Goal: Task Accomplishment & Management: Use online tool/utility

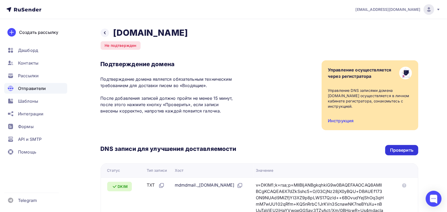
click at [409, 147] on div "Проверить" at bounding box center [401, 150] width 23 height 6
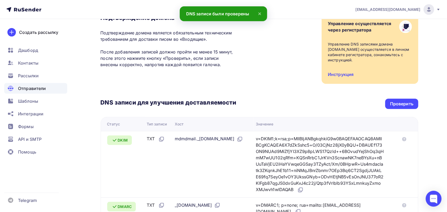
scroll to position [160, 0]
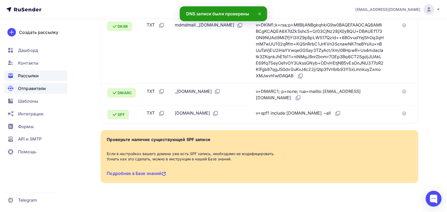
click at [32, 75] on span "Рассылки" at bounding box center [28, 75] width 21 height 6
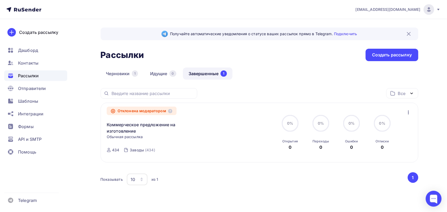
click at [408, 112] on icon "button" at bounding box center [408, 112] width 6 height 6
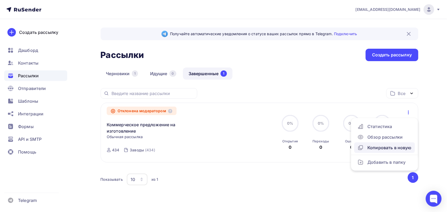
click at [395, 147] on div "Копировать в новую" at bounding box center [384, 147] width 54 height 6
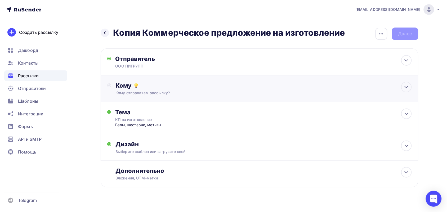
click at [111, 85] on circle at bounding box center [109, 86] width 4 height 4
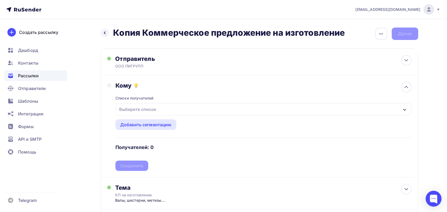
click at [137, 115] on div "Выберите список" at bounding box center [263, 109] width 295 height 12
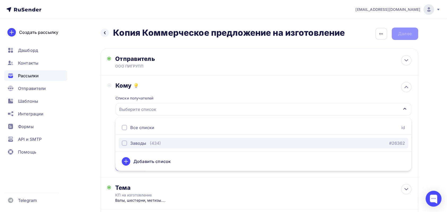
click at [144, 142] on div "Заводы" at bounding box center [138, 143] width 16 height 6
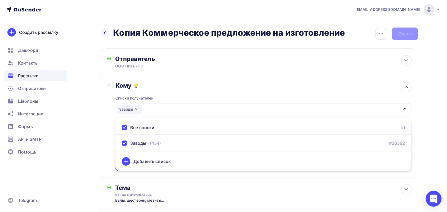
click at [154, 93] on div "Списки получателей Заводы Все списки id Заводы (434) #26362 Добавить список Доб…" at bounding box center [263, 130] width 296 height 82
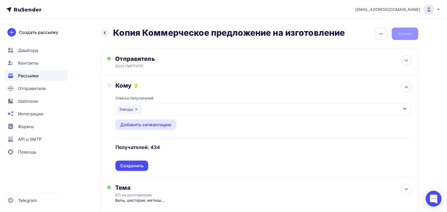
click at [134, 157] on div "Списки получателей Заводы Все списки id Заводы (434) #26362 Добавить список Доб…" at bounding box center [263, 130] width 296 height 82
click at [134, 164] on div "Сохранить" at bounding box center [131, 166] width 23 height 6
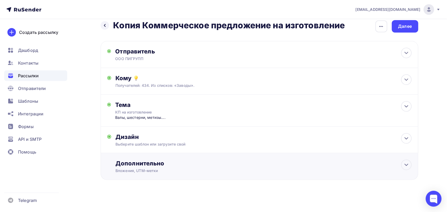
scroll to position [10, 0]
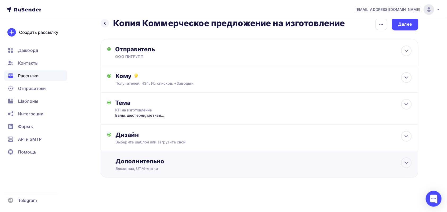
click at [147, 162] on div "Дополнительно" at bounding box center [263, 160] width 296 height 7
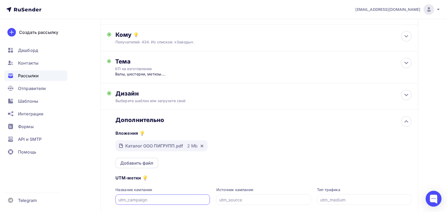
scroll to position [103, 0]
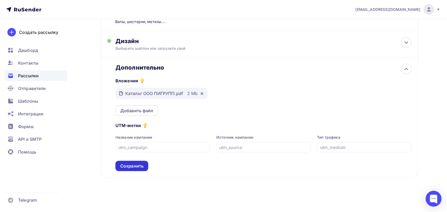
click at [142, 167] on div "Сохранить" at bounding box center [131, 166] width 23 height 6
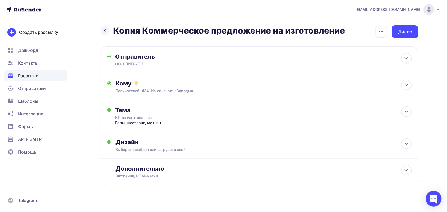
scroll to position [0, 0]
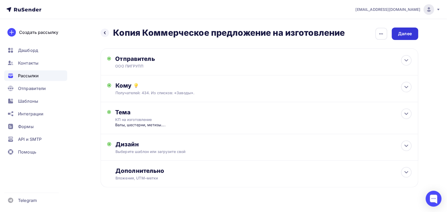
click at [407, 35] on div "Далее" at bounding box center [405, 34] width 14 height 6
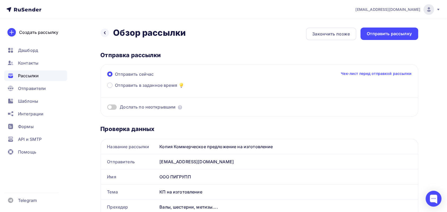
click at [167, 148] on div "Копия Коммерческое предложение на изготовление" at bounding box center [287, 146] width 260 height 15
click at [165, 144] on div "Копия Коммерческое предложение на изготовление" at bounding box center [287, 146] width 260 height 15
click at [167, 145] on div "Копия Коммерческое предложение на изготовление" at bounding box center [287, 146] width 260 height 15
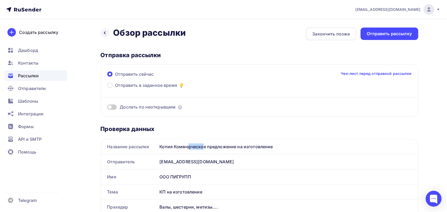
click at [167, 145] on div "Копия Коммерческое предложение на изготовление" at bounding box center [287, 146] width 260 height 15
click at [106, 34] on icon at bounding box center [105, 33] width 4 height 4
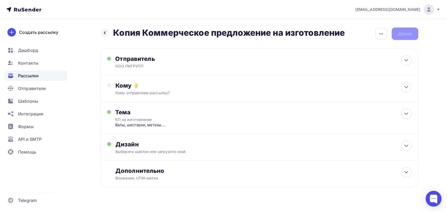
click at [106, 34] on icon at bounding box center [105, 33] width 4 height 4
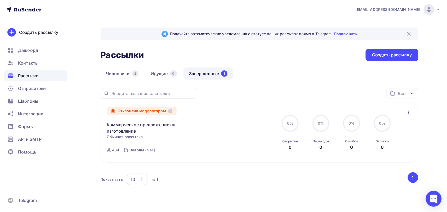
click at [406, 112] on icon "button" at bounding box center [408, 112] width 6 height 6
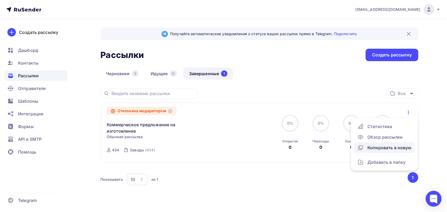
click at [393, 146] on div "Копировать в новую" at bounding box center [384, 147] width 54 height 6
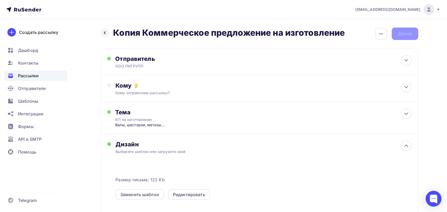
click at [138, 31] on h2 "Копия Коммерческое предложение на изготовление" at bounding box center [228, 33] width 231 height 11
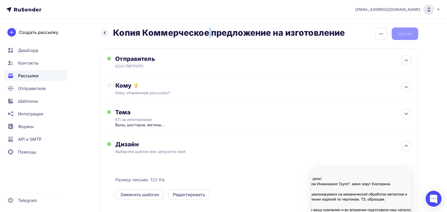
click at [138, 31] on h2 "Копия Коммерческое предложение на изготовление" at bounding box center [228, 33] width 231 height 11
click at [139, 33] on h2 "Копия Коммерческое предложение на изготовление" at bounding box center [228, 33] width 231 height 11
click at [138, 33] on h2 "Копия Коммерческое предложение на изготовление" at bounding box center [228, 33] width 231 height 11
drag, startPoint x: 140, startPoint y: 33, endPoint x: 107, endPoint y: 31, distance: 33.7
click at [107, 31] on div "Назад Копия Коммерческое предложение на изготовление Копия Коммерческое предлож…" at bounding box center [223, 33] width 244 height 11
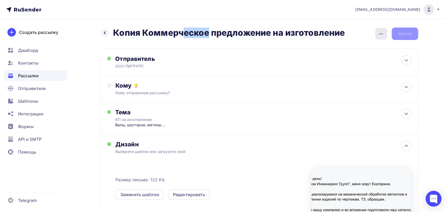
click at [385, 34] on div "button" at bounding box center [381, 34] width 12 height 12
click at [366, 58] on div "Переименовать рассылку" at bounding box center [353, 61] width 66 height 6
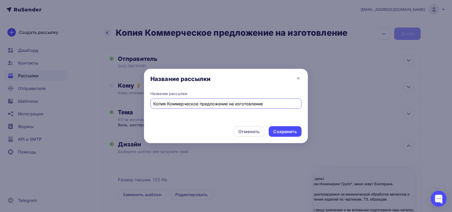
drag, startPoint x: 166, startPoint y: 105, endPoint x: 147, endPoint y: 105, distance: 18.5
click at [147, 105] on div "Название рассылки Копия Коммерческое предложение на изготовление" at bounding box center [226, 106] width 164 height 31
type input "Коммерческое предложение на изготовление"
click at [275, 132] on div "Сохранить" at bounding box center [284, 132] width 23 height 6
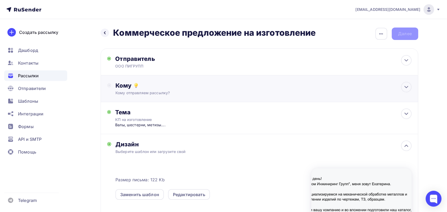
click at [162, 96] on div "Кому Кому отправляем рассылку? Списки получателей Выберите список Все списки id…" at bounding box center [259, 88] width 317 height 27
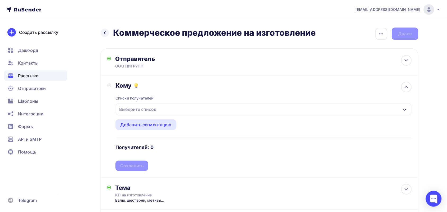
click at [149, 110] on div "Выберите список" at bounding box center [137, 110] width 41 height 10
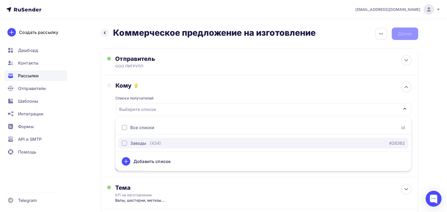
click at [138, 143] on div "Заводы" at bounding box center [138, 143] width 16 height 6
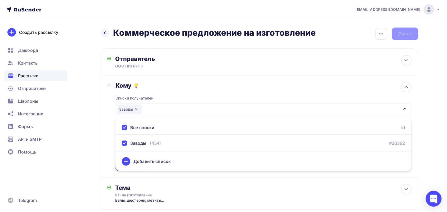
click at [212, 85] on div "Кому" at bounding box center [263, 85] width 296 height 7
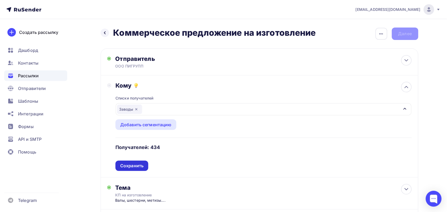
click at [130, 171] on div "Сохранить" at bounding box center [131, 166] width 33 height 10
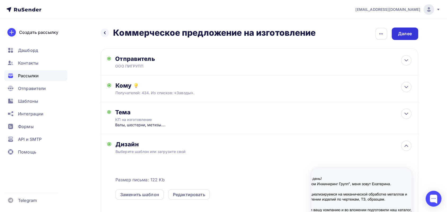
click at [409, 36] on div "Далее" at bounding box center [405, 34] width 14 height 6
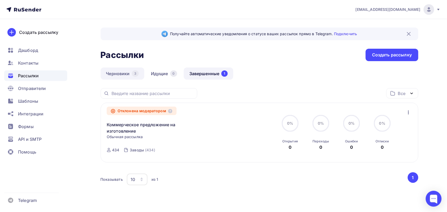
click at [126, 72] on link "Черновики 3" at bounding box center [123, 73] width 44 height 12
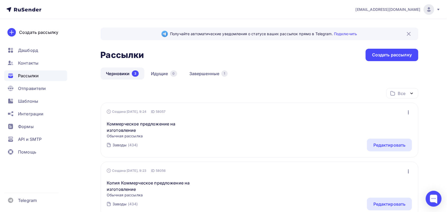
click at [23, 6] on icon at bounding box center [23, 9] width 35 height 6
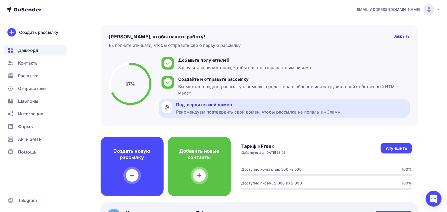
scroll to position [33, 0]
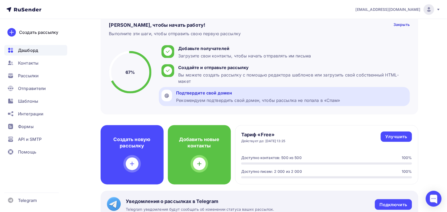
click at [212, 99] on div "Рекомендуем подтвердить свой домен, чтобы рассылка не попала в «Спам»" at bounding box center [258, 100] width 164 height 6
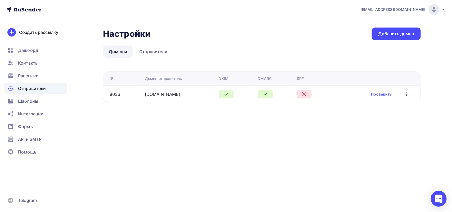
click at [380, 98] on td "Проверить Редактировать Удалить" at bounding box center [377, 93] width 87 height 17
click at [379, 89] on td "Проверить Редактировать Удалить" at bounding box center [377, 93] width 87 height 17
click at [384, 94] on link "Проверить" at bounding box center [381, 94] width 21 height 5
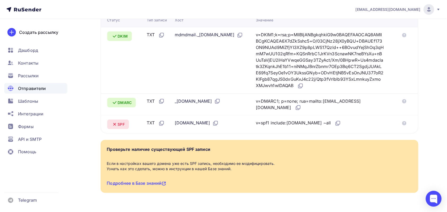
scroll to position [160, 0]
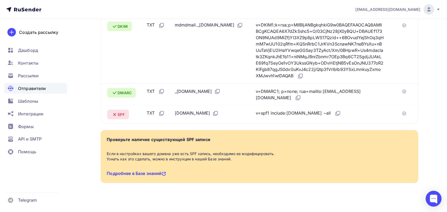
click at [126, 171] on link "Подробнее в Базе знаний" at bounding box center [136, 173] width 59 height 5
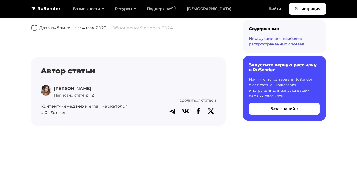
scroll to position [529, 0]
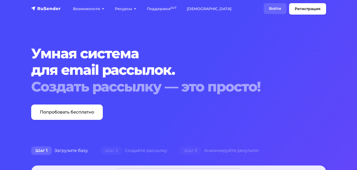
click at [275, 8] on link "Войти" at bounding box center [275, 8] width 23 height 11
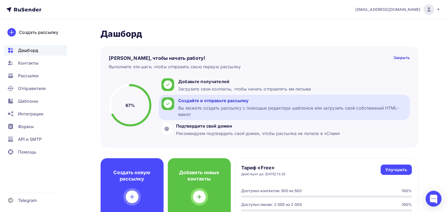
click at [185, 118] on div "Создайте и отправьте рассылку Вы можете создать рассылку с помощью редактора ша…" at bounding box center [284, 107] width 251 height 25
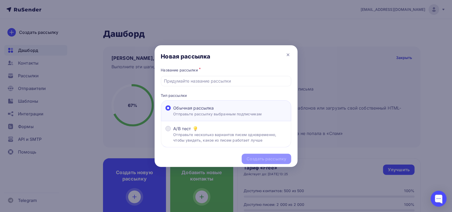
click at [201, 128] on div "A/B тест" at bounding box center [229, 128] width 113 height 6
click at [173, 132] on input "A/B тест Отправьте несколько вариантов писем одновременно, чтобы увидеть, какое…" at bounding box center [173, 132] width 0 height 0
click at [291, 55] on div "Новая рассылка" at bounding box center [226, 55] width 143 height 21
click at [286, 52] on icon at bounding box center [288, 55] width 6 height 6
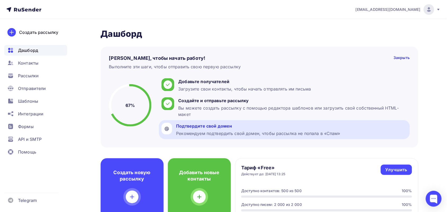
click at [220, 130] on div "Рекомендуем подтвердить свой домен, чтобы рассылка не попала в «Спам»" at bounding box center [258, 133] width 164 height 6
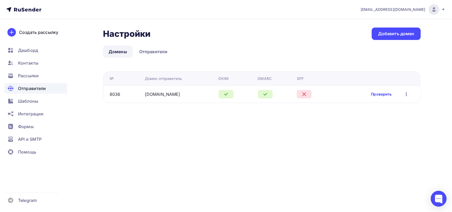
click at [374, 97] on link "Проверить" at bounding box center [381, 94] width 21 height 5
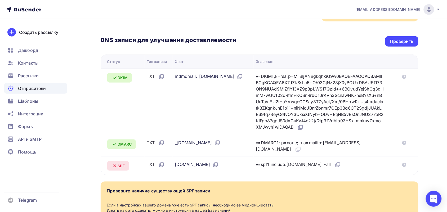
scroll to position [66, 0]
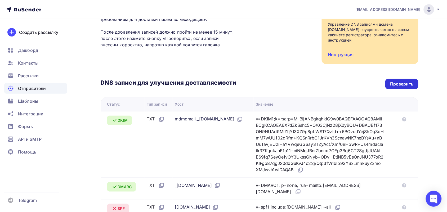
click at [406, 81] on div "Проверить" at bounding box center [401, 84] width 23 height 6
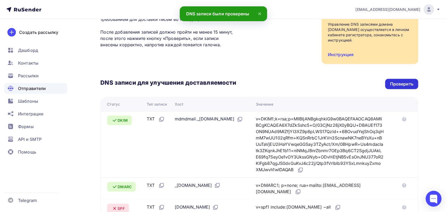
click at [397, 81] on div "Проверить" at bounding box center [401, 84] width 23 height 6
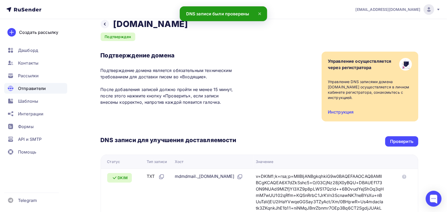
scroll to position [0, 0]
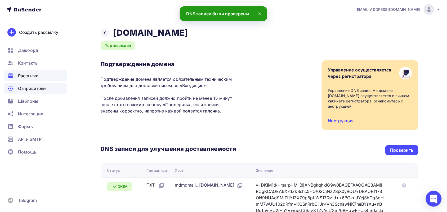
click at [30, 76] on span "Рассылки" at bounding box center [28, 75] width 21 height 6
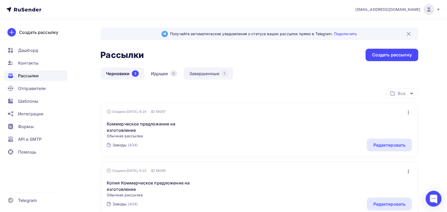
click at [206, 72] on link "Завершенные 1" at bounding box center [208, 73] width 49 height 12
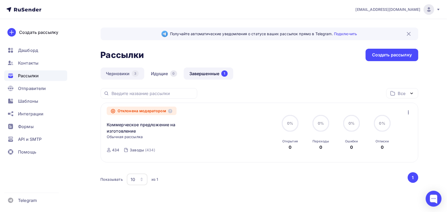
click at [129, 72] on link "Черновики 3" at bounding box center [123, 73] width 44 height 12
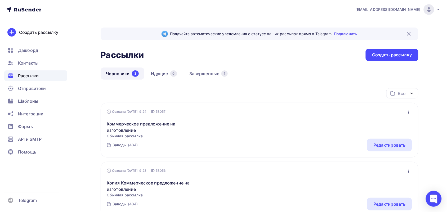
scroll to position [33, 0]
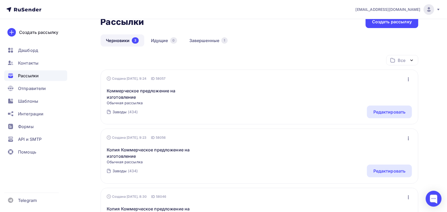
click at [411, 78] on button "button" at bounding box center [408, 79] width 7 height 7
click at [299, 101] on div "Коммерческое предложение на изготовление Обычная рассылка Редактировать Копиров…" at bounding box center [259, 93] width 305 height 24
click at [152, 96] on link "Коммерческое предложение на изготовление" at bounding box center [152, 94] width 91 height 13
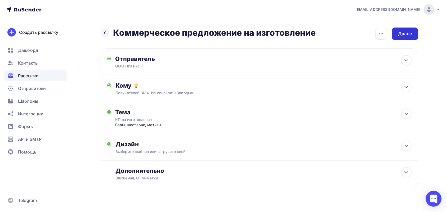
scroll to position [10, 0]
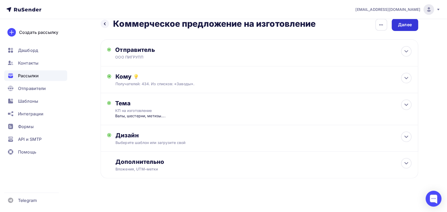
click at [411, 29] on div "Далее" at bounding box center [405, 25] width 26 height 12
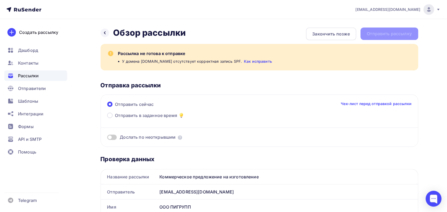
drag, startPoint x: 30, startPoint y: 31, endPoint x: 29, endPoint y: 15, distance: 16.4
drag, startPoint x: 29, startPoint y: 15, endPoint x: 32, endPoint y: 8, distance: 6.8
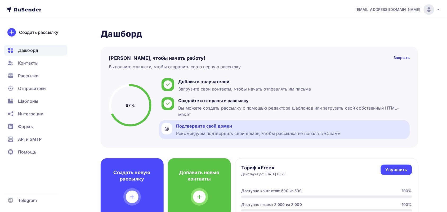
scroll to position [66, 0]
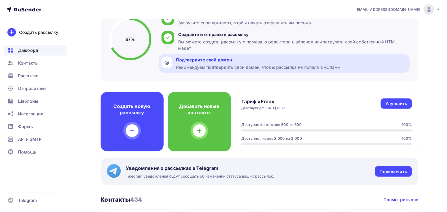
click at [206, 63] on div "Подтвердите свой домен Рекомендуем подтвердить свой домен, чтобы рассылка не по…" at bounding box center [258, 64] width 164 height 14
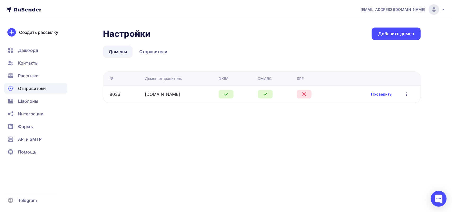
click at [388, 93] on link "Проверить" at bounding box center [381, 94] width 21 height 5
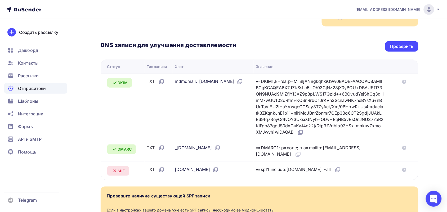
scroll to position [66, 0]
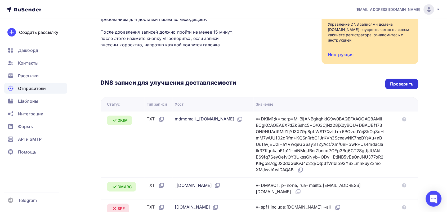
click at [410, 81] on div "Проверить" at bounding box center [401, 84] width 23 height 6
click at [406, 81] on div "Проверить" at bounding box center [401, 84] width 23 height 6
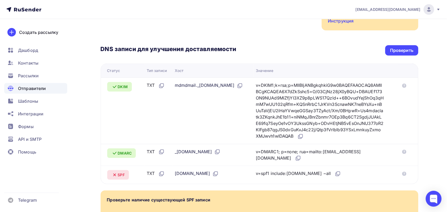
scroll to position [0, 0]
